Goal: Complete application form

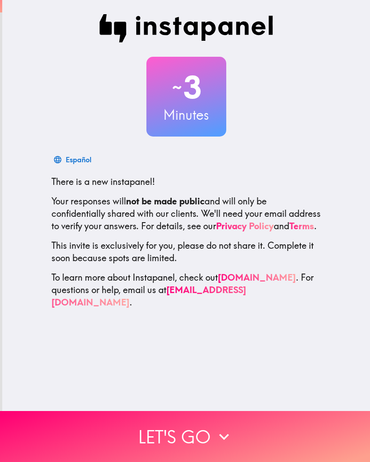
click at [226, 435] on icon "button" at bounding box center [223, 436] width 19 height 19
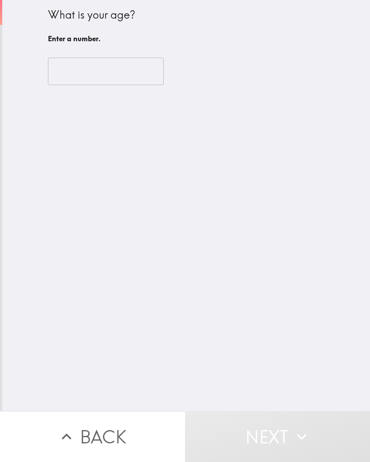
click at [126, 79] on input "number" at bounding box center [106, 71] width 116 height 27
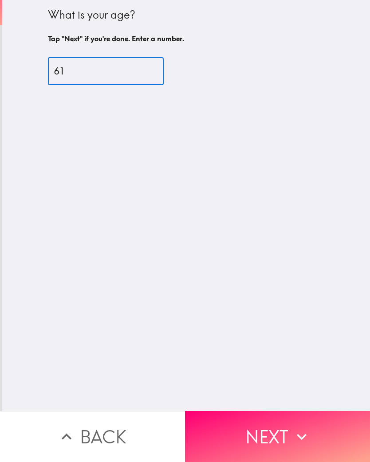
type input "61"
click at [296, 256] on div "What is your age? Tap "Next" if you're done. Enter a number. 61 ​" at bounding box center [185, 205] width 367 height 411
click at [280, 438] on button "Next" at bounding box center [277, 436] width 185 height 51
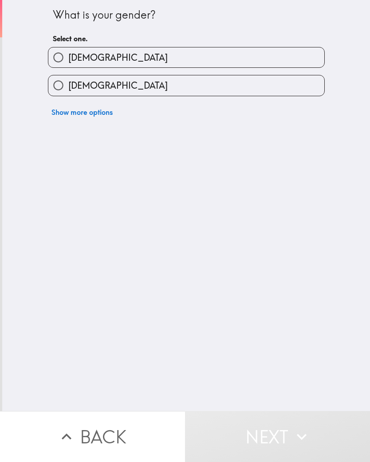
click at [55, 90] on input "[DEMOGRAPHIC_DATA]" at bounding box center [58, 85] width 20 height 20
radio input "true"
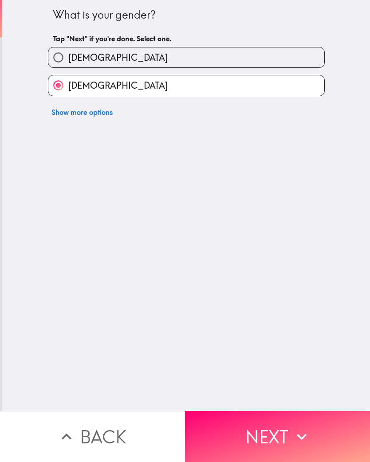
click at [275, 427] on button "Next" at bounding box center [277, 436] width 185 height 51
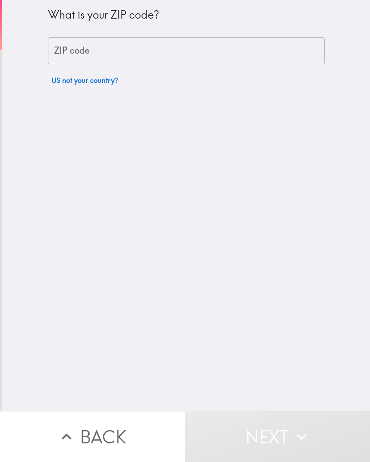
click at [174, 50] on input "ZIP code" at bounding box center [186, 50] width 277 height 27
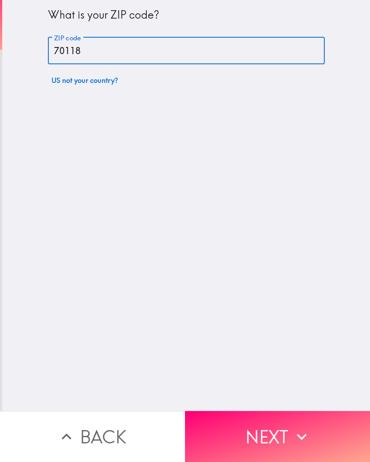
type input "70118"
click at [290, 426] on button "Next" at bounding box center [277, 436] width 185 height 51
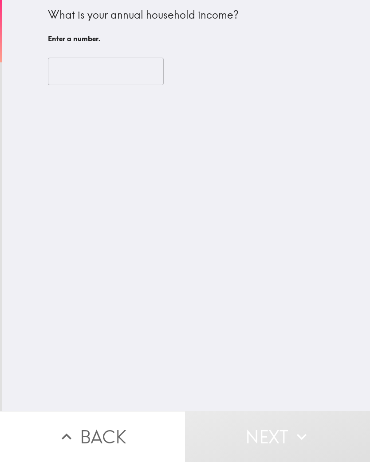
click at [131, 78] on input "number" at bounding box center [106, 71] width 116 height 27
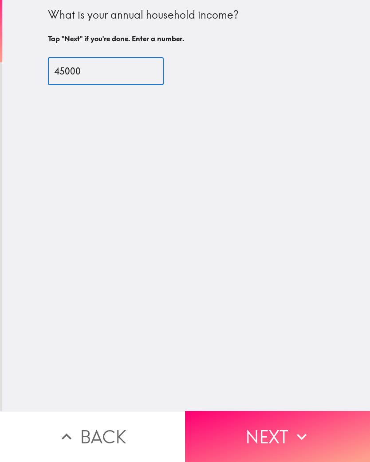
type input "45000"
click at [293, 430] on icon "button" at bounding box center [301, 436] width 19 height 19
